Goal: Information Seeking & Learning: Find specific fact

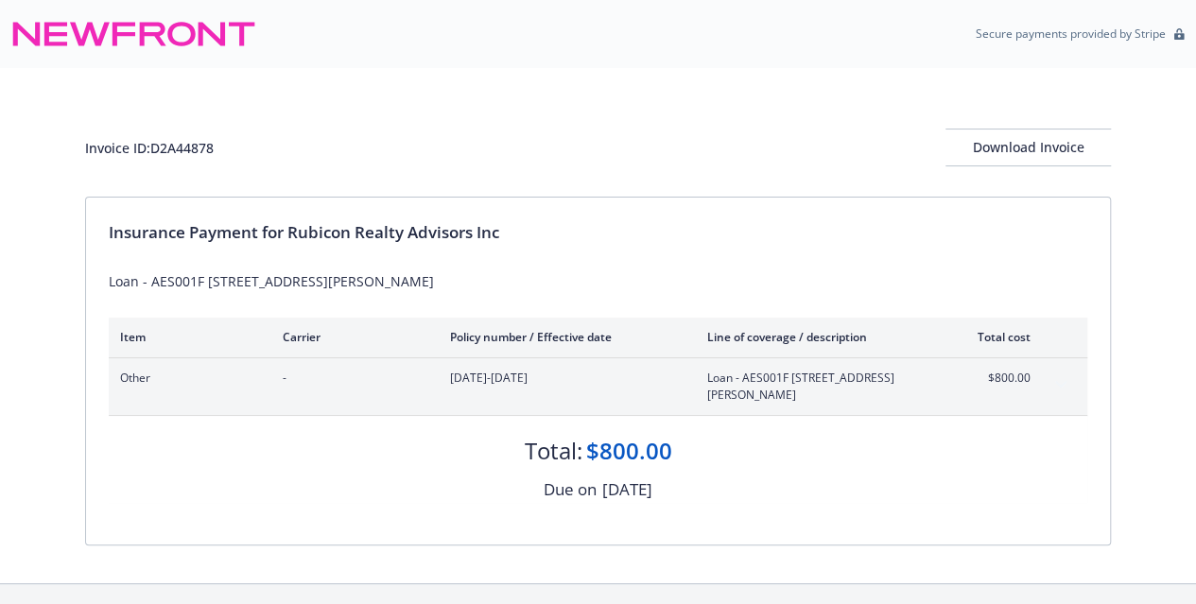
click at [780, 62] on div "Secure payments provided by Stripe" at bounding box center [598, 34] width 1196 height 68
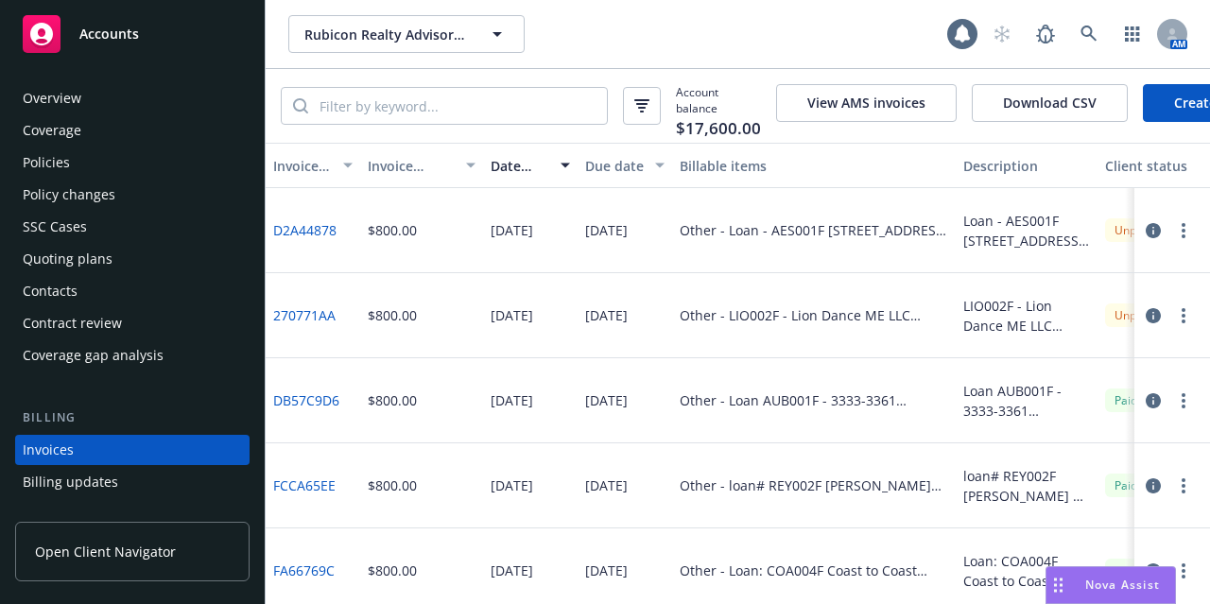
scroll to position [118, 0]
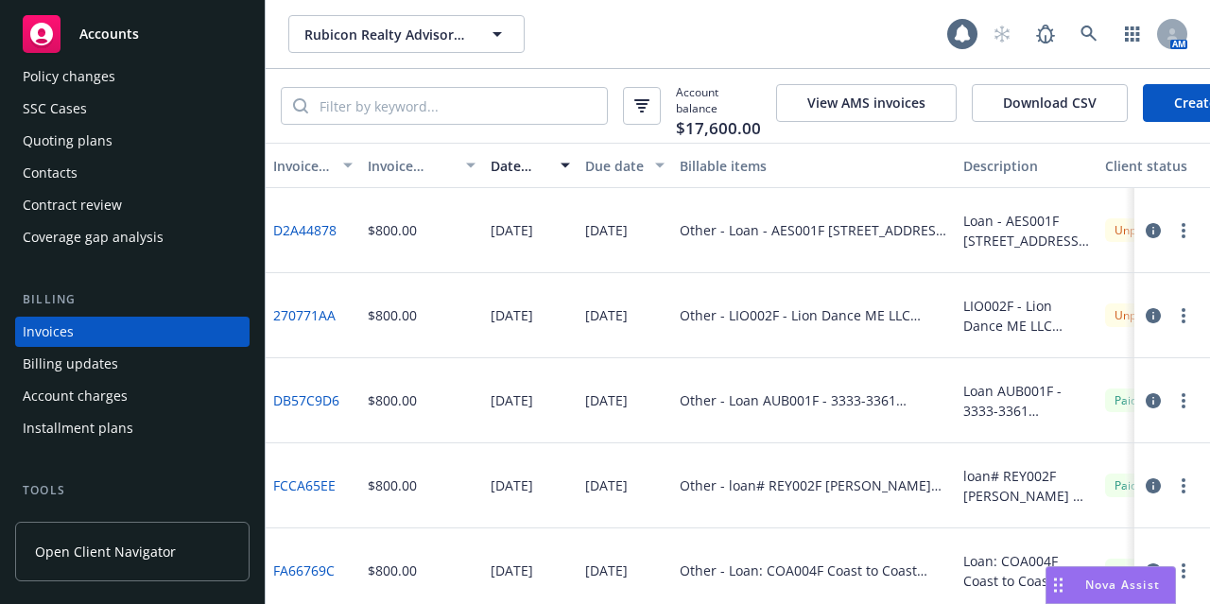
click at [144, 29] on div "Accounts" at bounding box center [132, 34] width 219 height 38
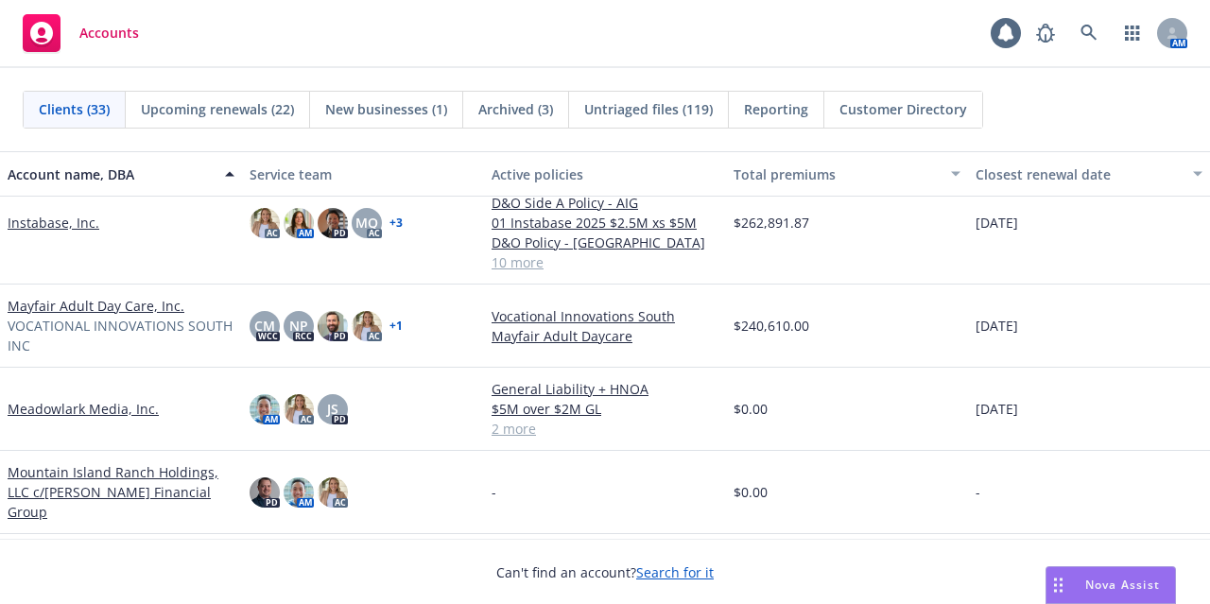
scroll to position [1330, 0]
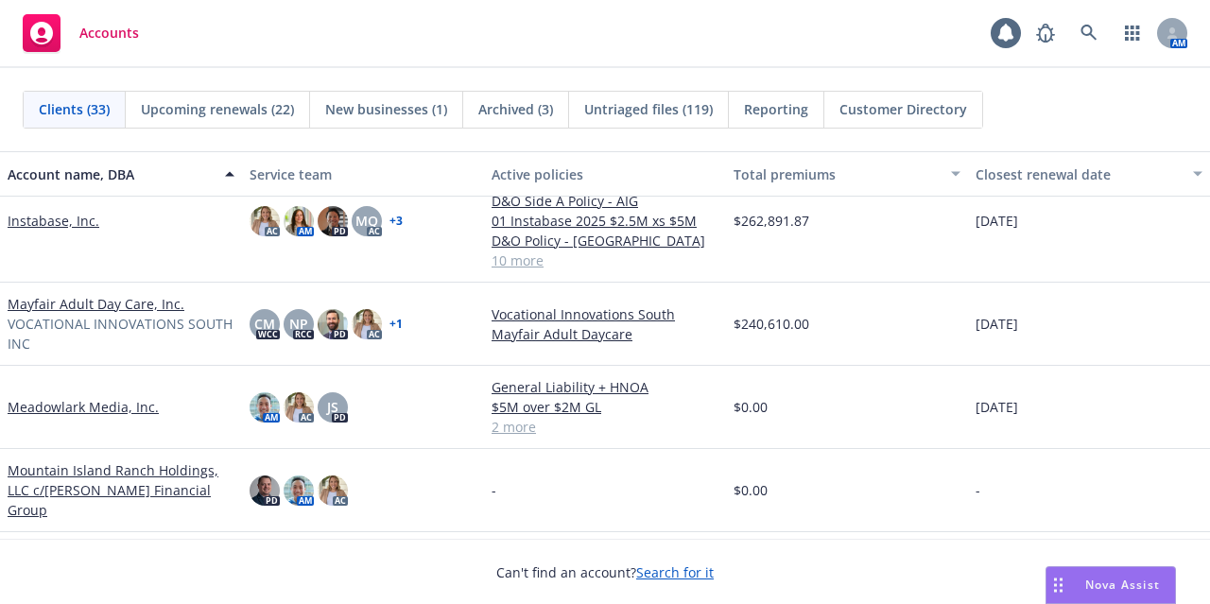
click at [138, 290] on div "Mayfair Adult Day Care, Inc. VOCATIONAL INNOVATIONS SOUTH INC" at bounding box center [121, 324] width 242 height 83
click at [134, 303] on link "Mayfair Adult Day Care, Inc." at bounding box center [96, 304] width 177 height 20
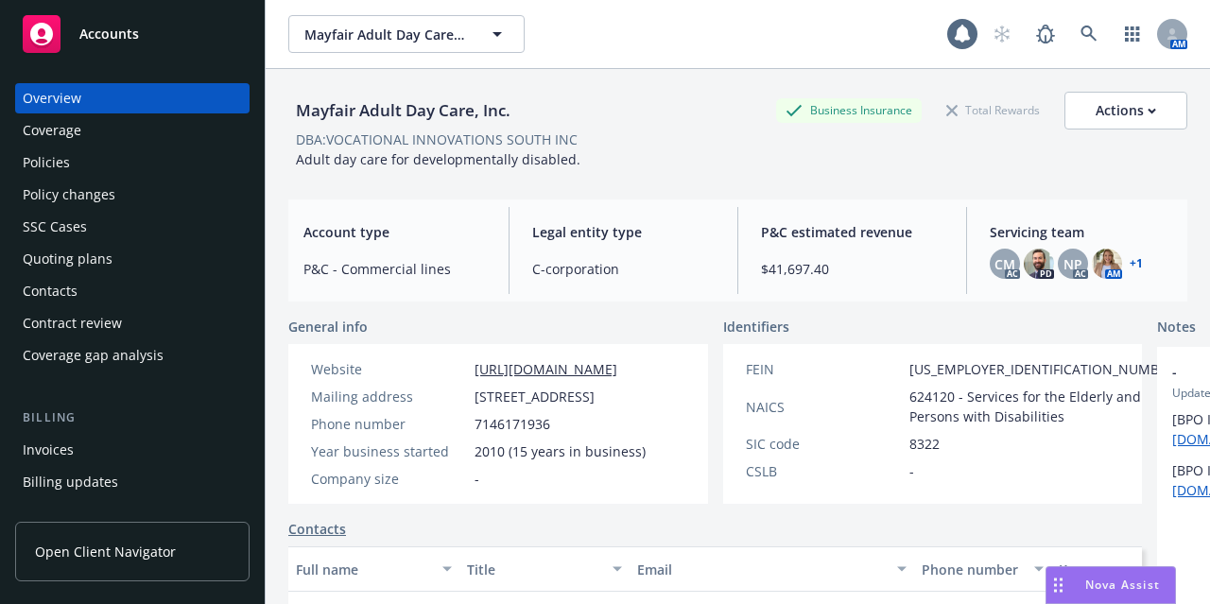
click at [100, 167] on div "Policies" at bounding box center [132, 162] width 219 height 30
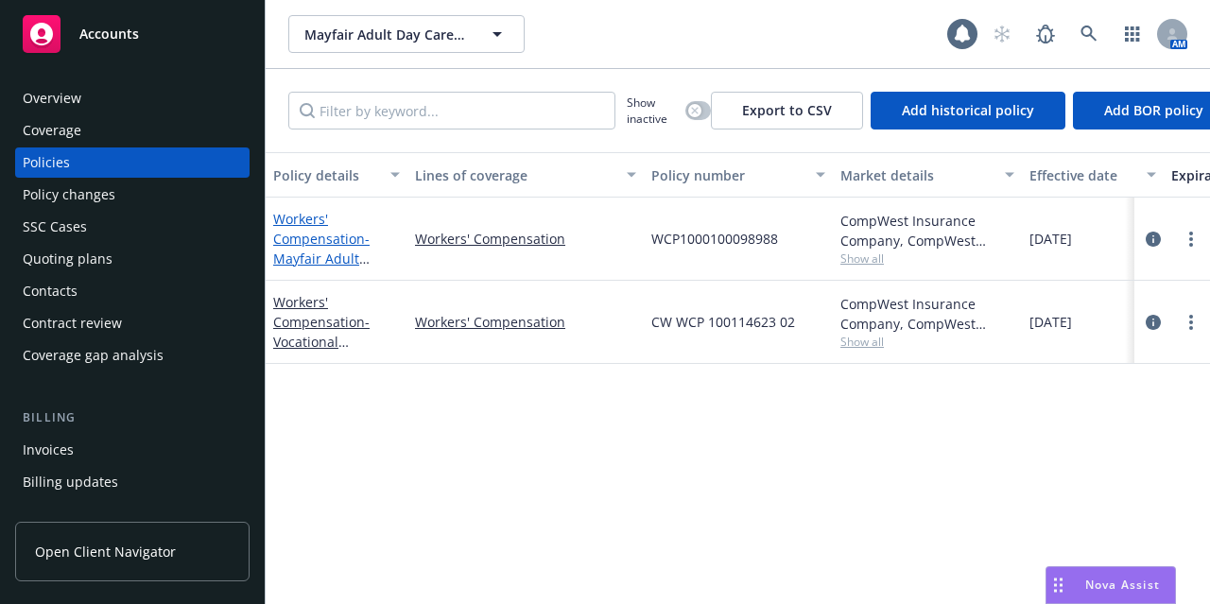
click at [332, 252] on span "- Mayfair Adult Daycare" at bounding box center [321, 259] width 96 height 58
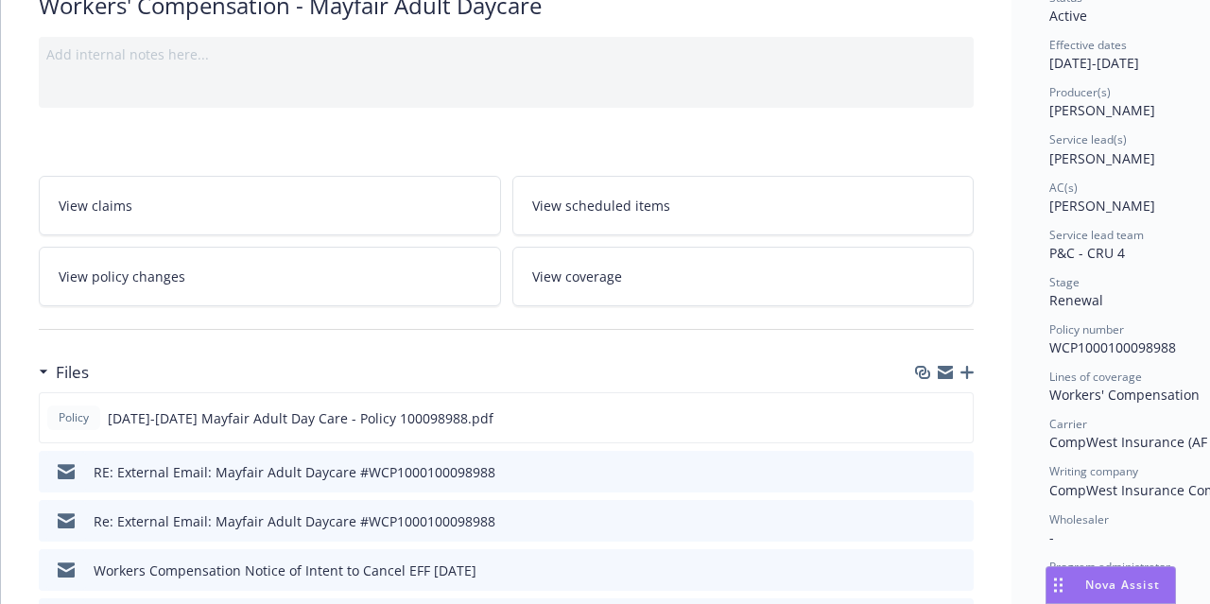
scroll to position [188, 0]
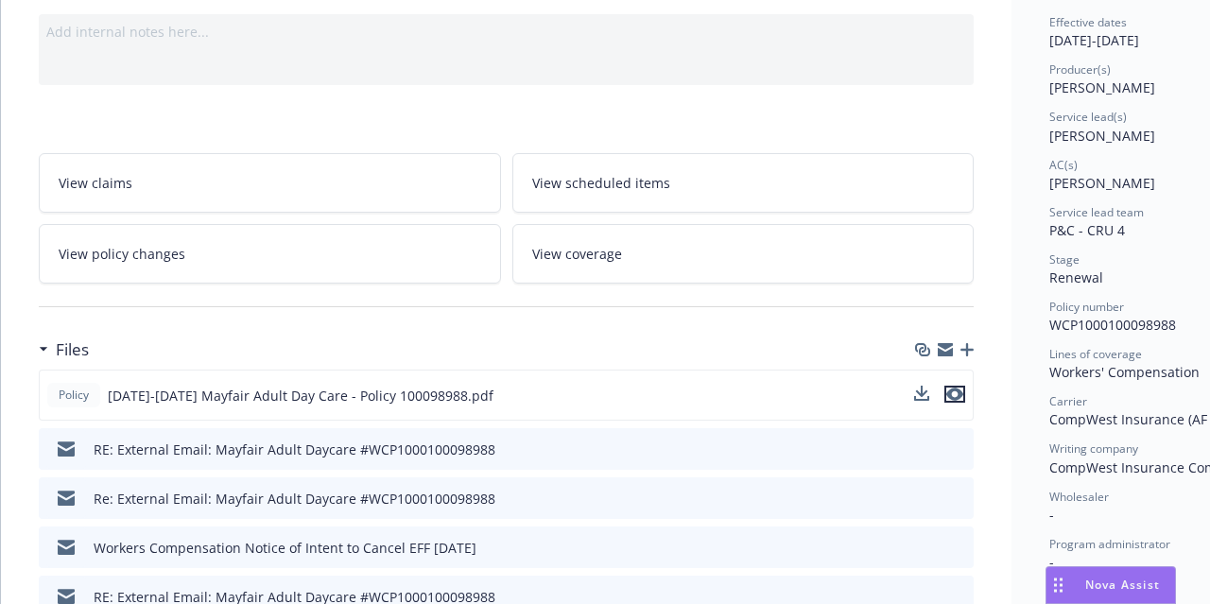
click at [961, 395] on icon "preview file" at bounding box center [954, 394] width 17 height 13
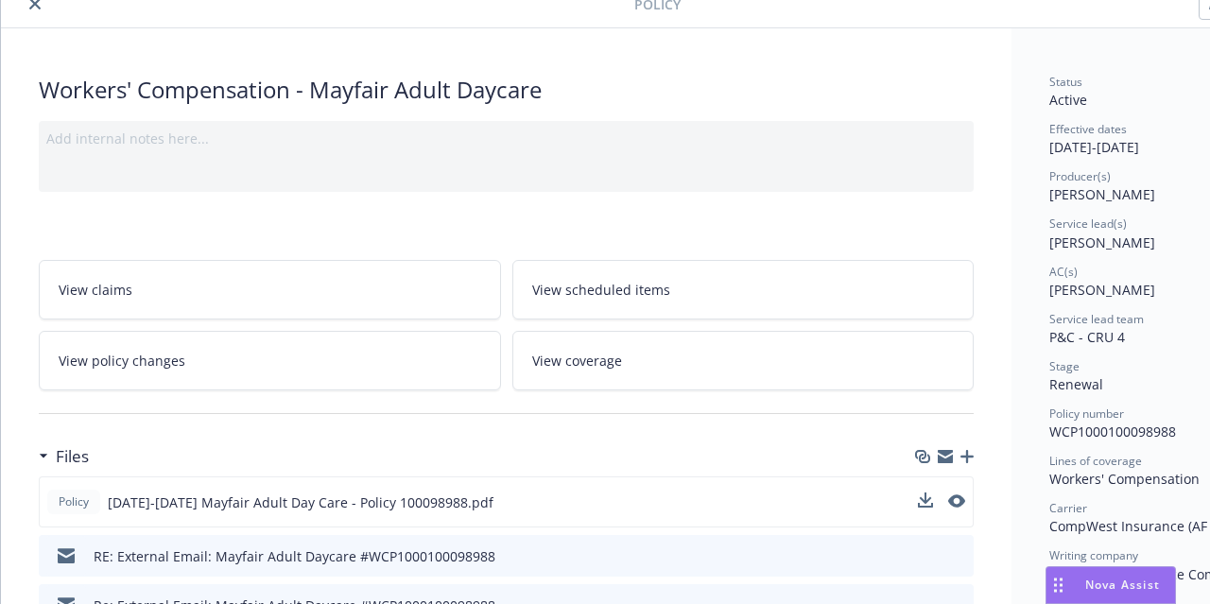
scroll to position [80, 0]
click at [33, 8] on icon "close" at bounding box center [34, 4] width 11 height 11
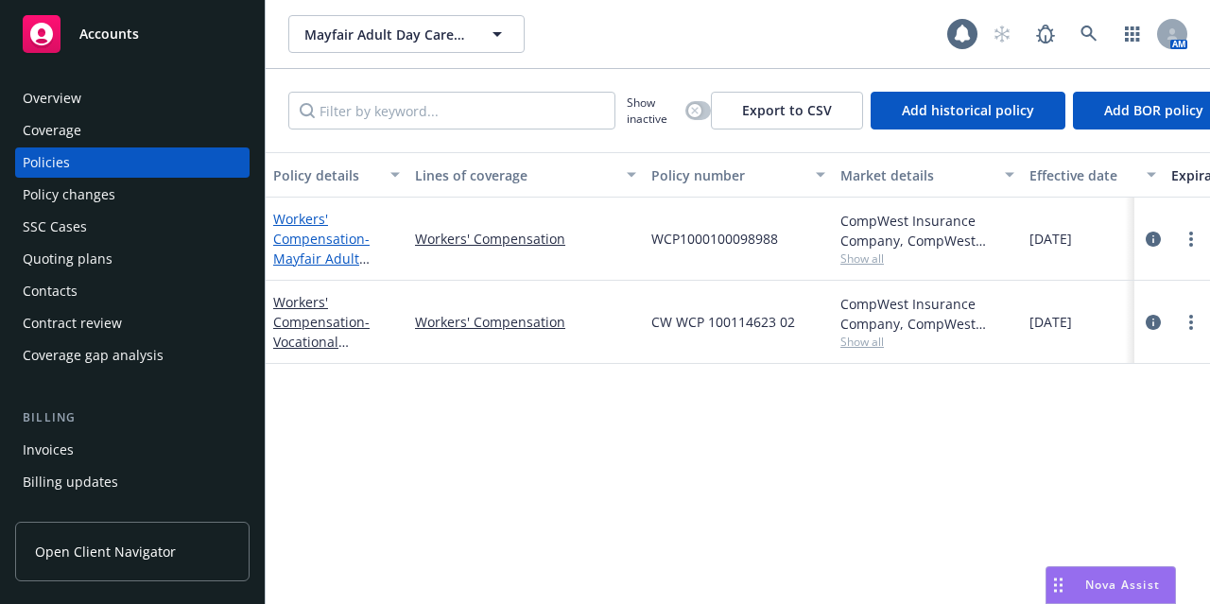
click at [333, 234] on link "Workers' Compensation - Mayfair Adult Daycare" at bounding box center [321, 249] width 96 height 78
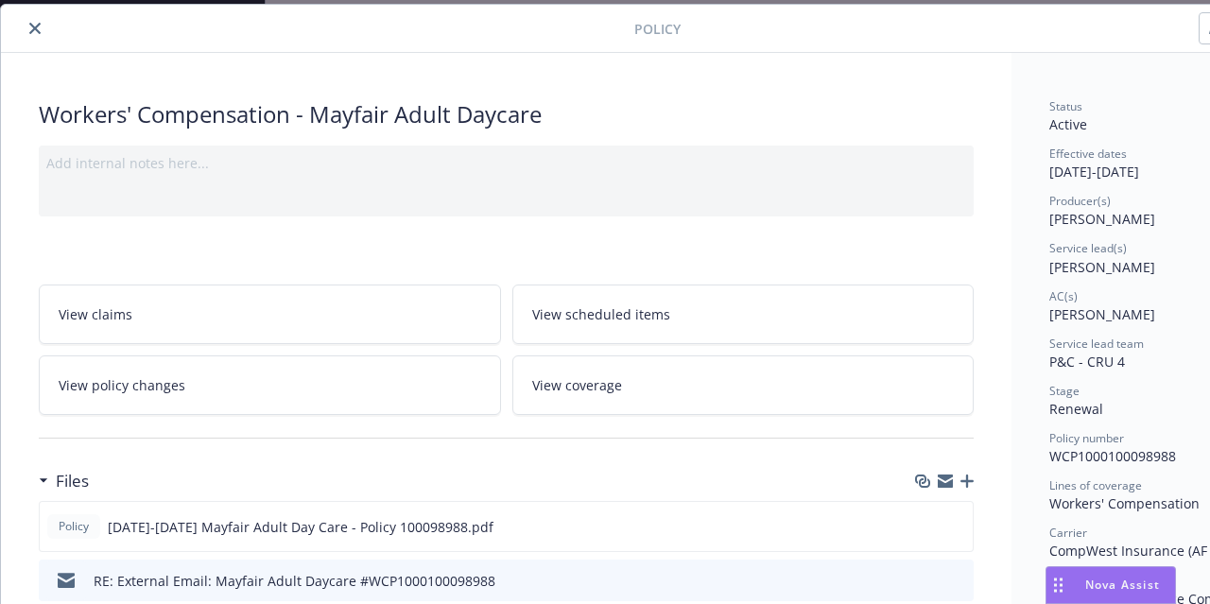
scroll to position [427, 0]
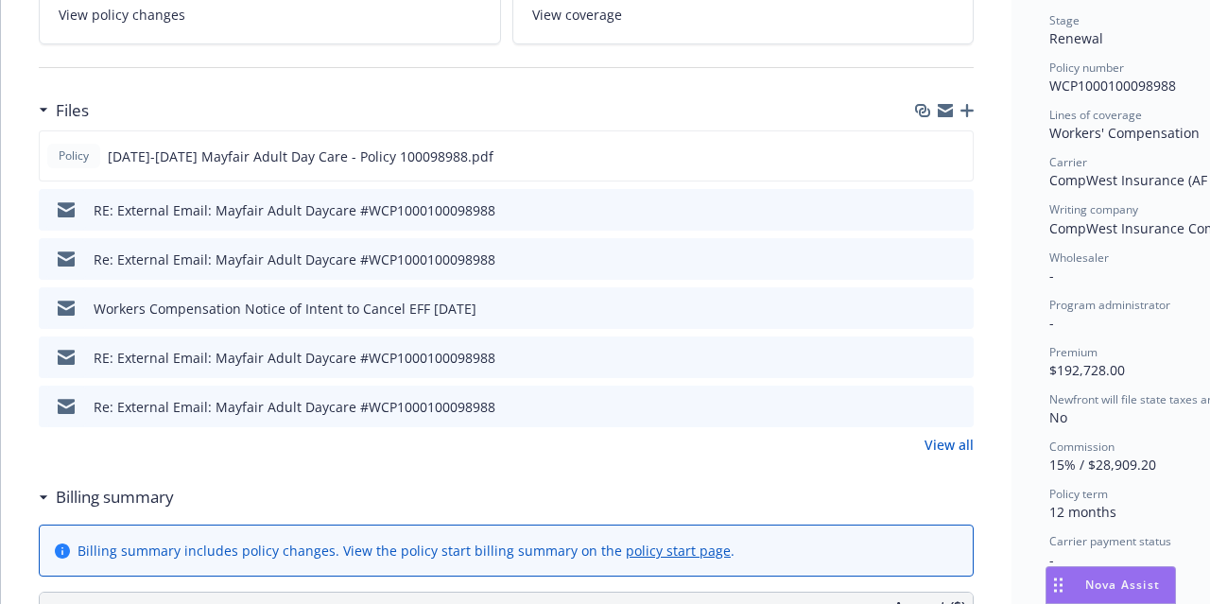
click at [965, 448] on link "View all" at bounding box center [949, 445] width 49 height 20
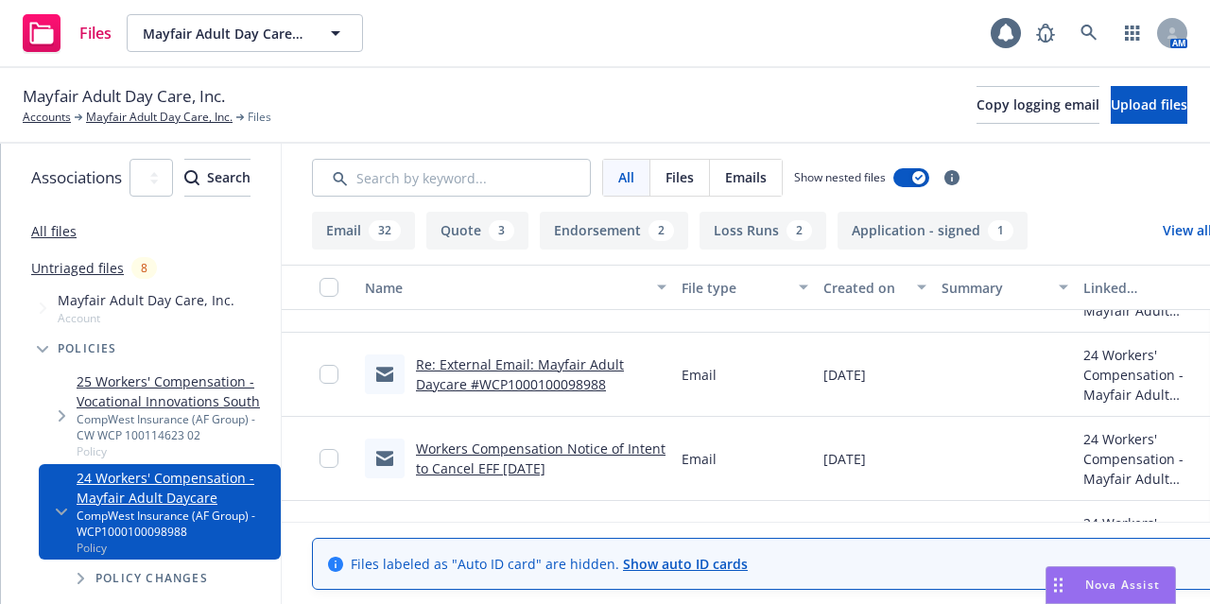
scroll to position [82, 0]
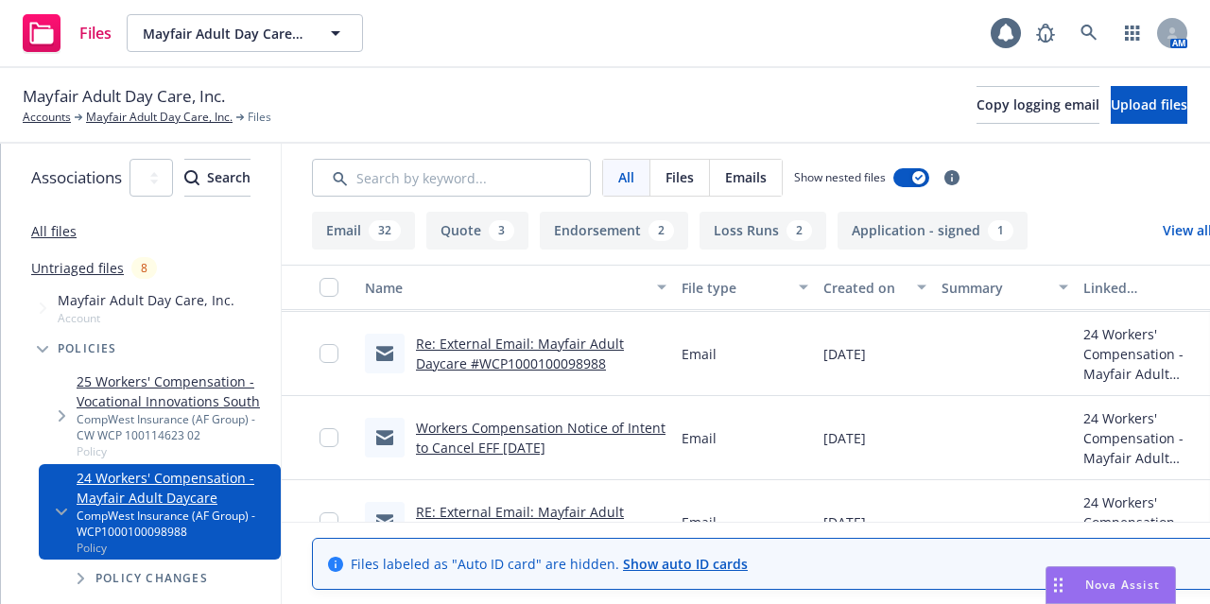
click at [624, 355] on link "Re: External Email: Mayfair Adult Daycare #WCP1000100098988" at bounding box center [520, 354] width 208 height 38
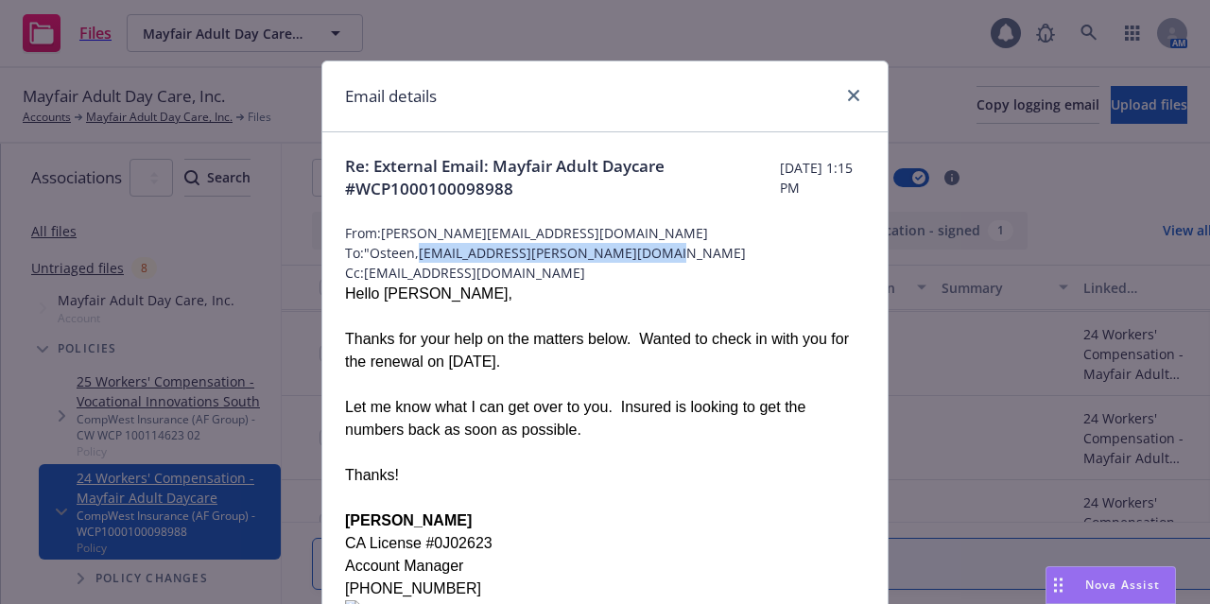
drag, startPoint x: 664, startPoint y: 254, endPoint x: 415, endPoint y: 252, distance: 248.7
click at [415, 252] on span "To: "Osteen,Robin.Osteen@compwestinsurance.com" at bounding box center [605, 253] width 520 height 20
copy span "Robin.Osteen@compwestinsurance.com"
click at [848, 95] on icon "close" at bounding box center [853, 95] width 11 height 11
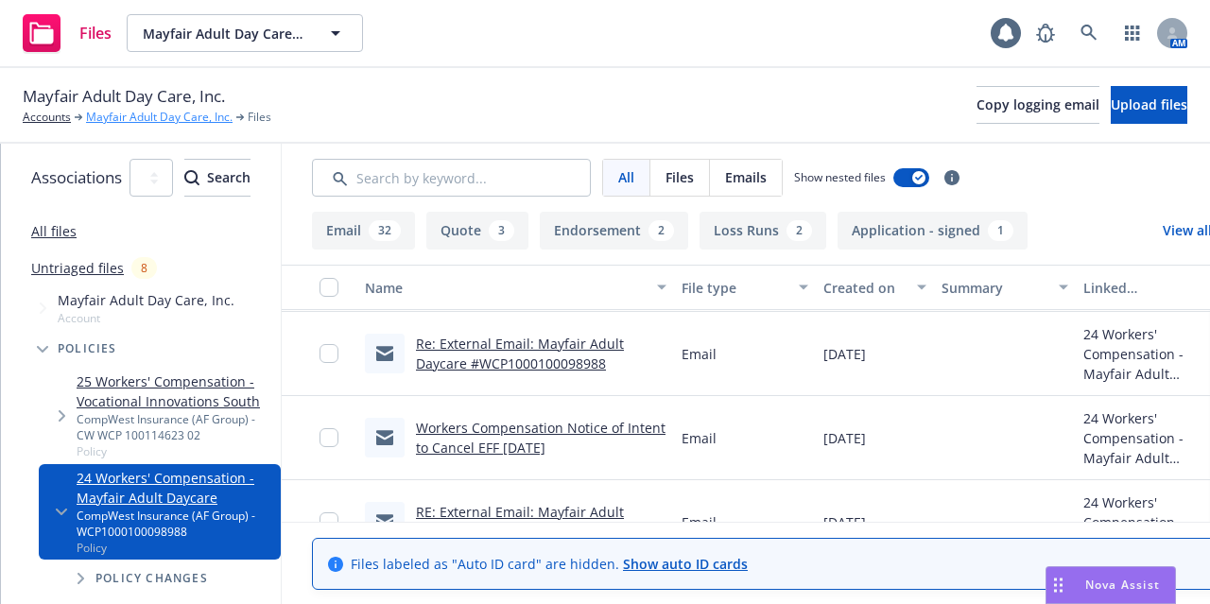
click at [162, 118] on link "Mayfair Adult Day Care, Inc." at bounding box center [159, 117] width 147 height 17
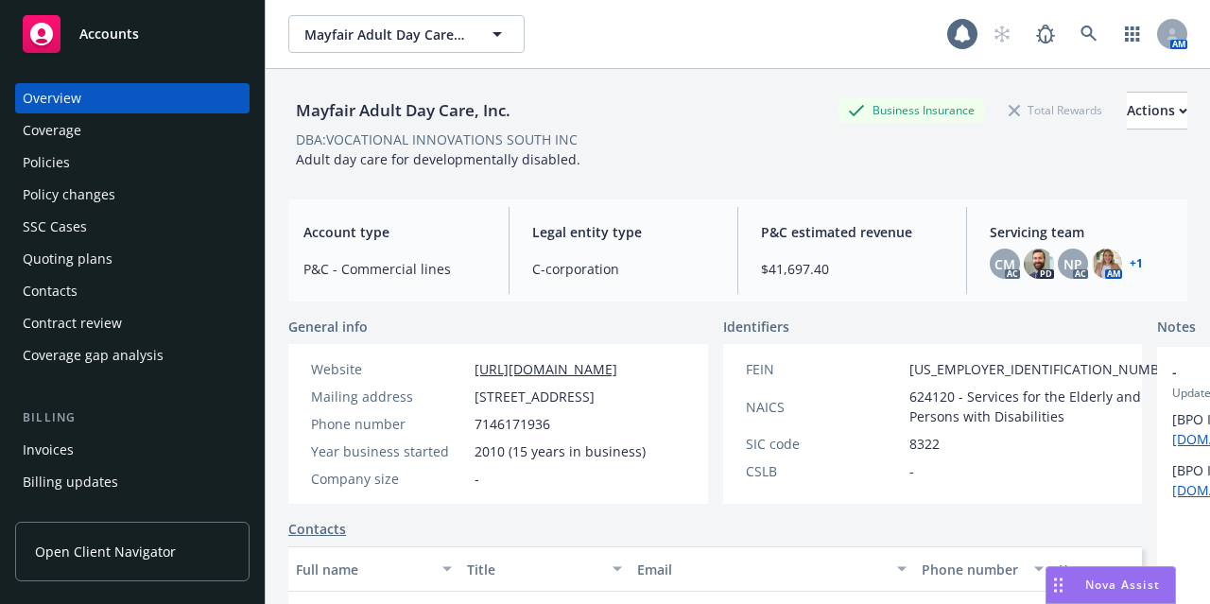
click at [139, 183] on div "Policy changes" at bounding box center [132, 195] width 219 height 30
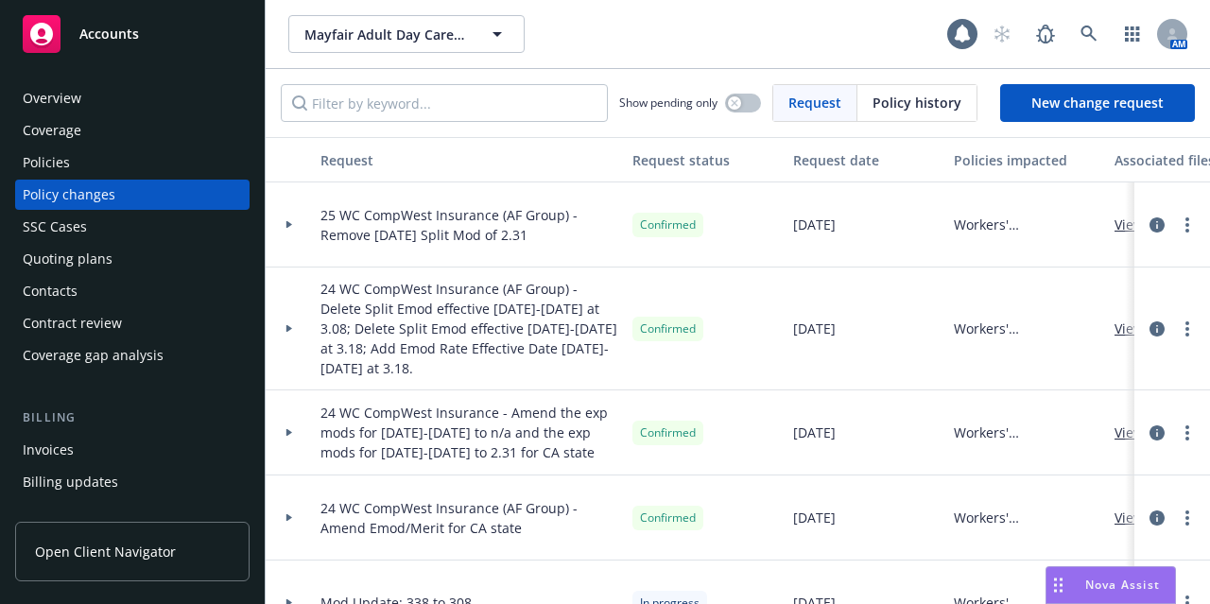
click at [136, 156] on div "Policies" at bounding box center [132, 162] width 219 height 30
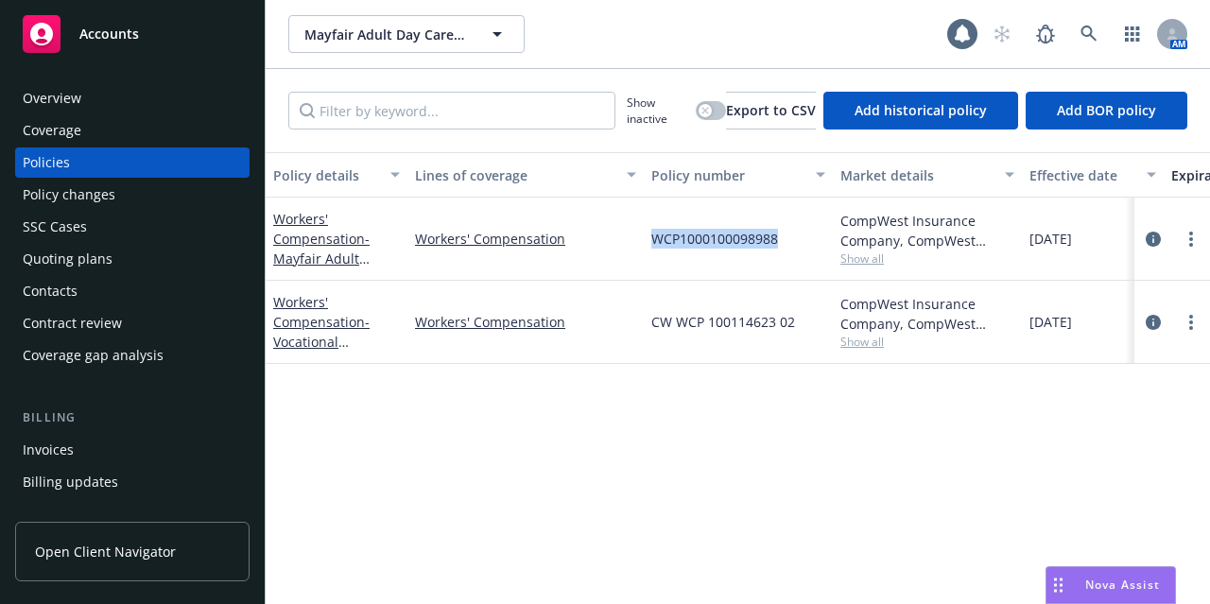
drag, startPoint x: 790, startPoint y: 247, endPoint x: 649, endPoint y: 240, distance: 142.0
click at [649, 240] on div "WCP1000100098988" at bounding box center [738, 239] width 189 height 83
copy span "WCP1000100098988"
